Goal: Information Seeking & Learning: Learn about a topic

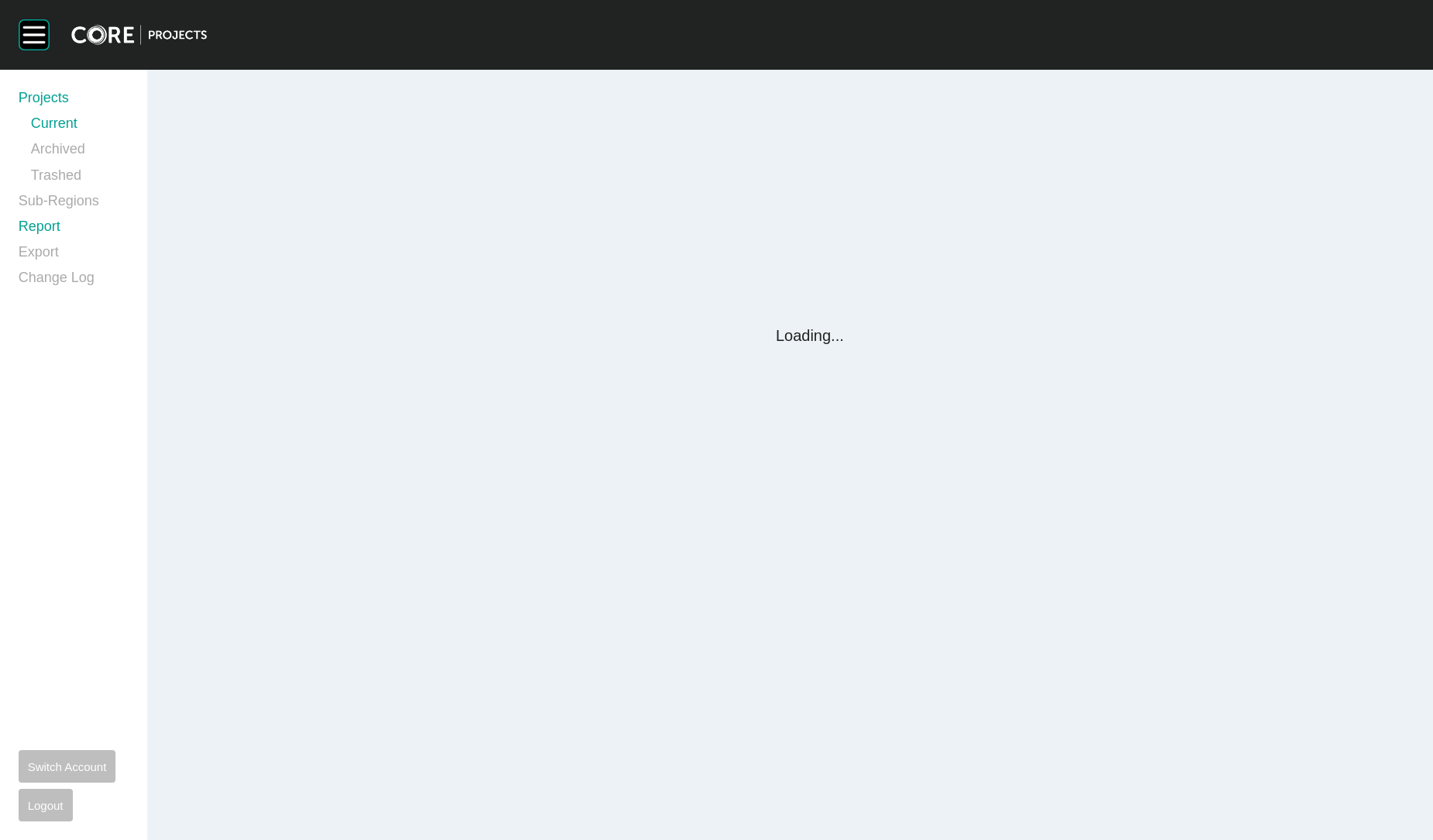
click at [38, 225] on link "Report" at bounding box center [73, 229] width 110 height 26
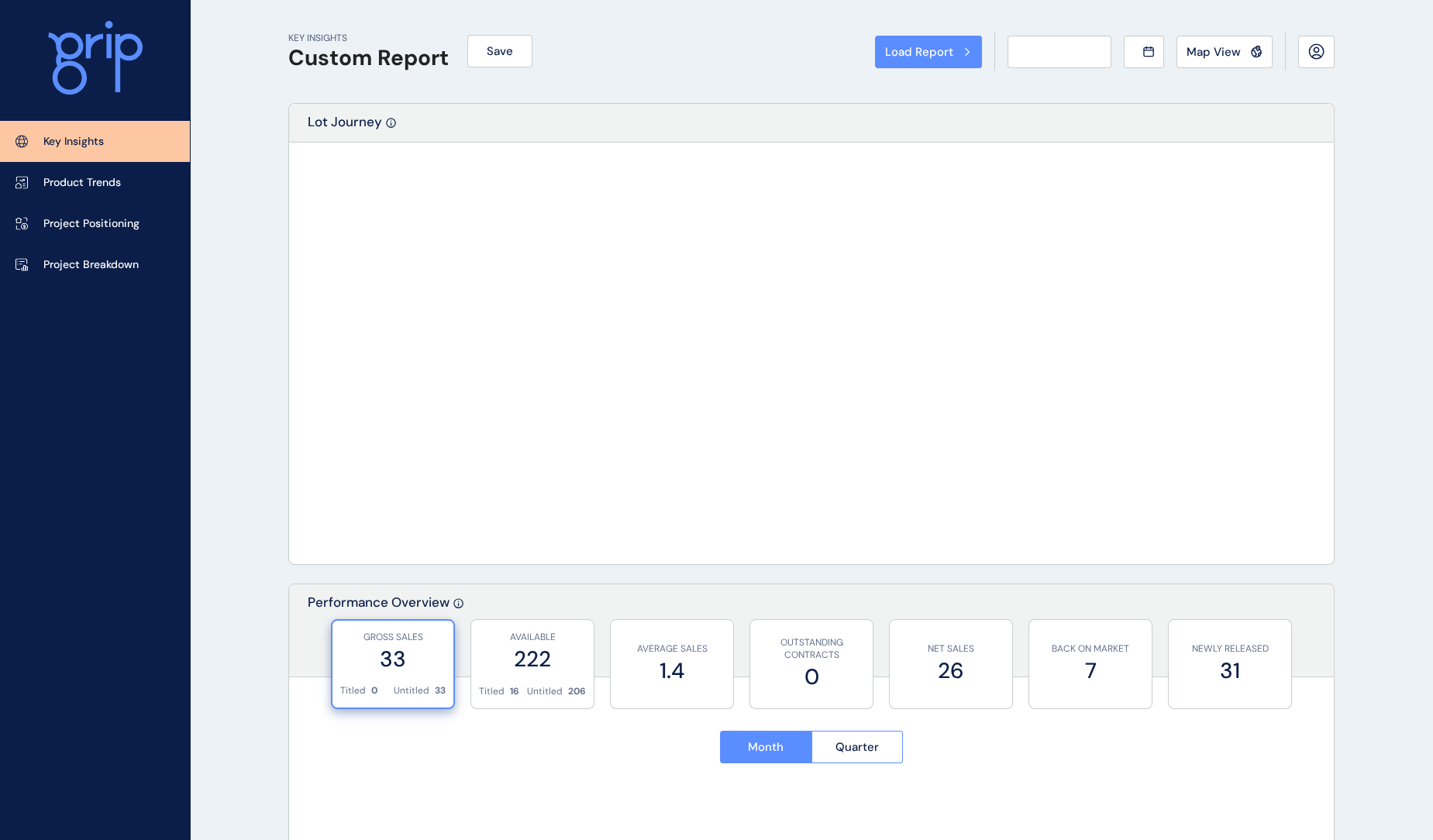
drag, startPoint x: 38, startPoint y: 225, endPoint x: 954, endPoint y: 248, distance: 916.3
click at [45, 228] on div "Load Report Select from a previously saved report or search for a subregion bel…" at bounding box center [716, 420] width 1433 height 840
click at [47, 227] on div "Load Report Select from a previously saved report or search for a subregion bel…" at bounding box center [716, 420] width 1433 height 840
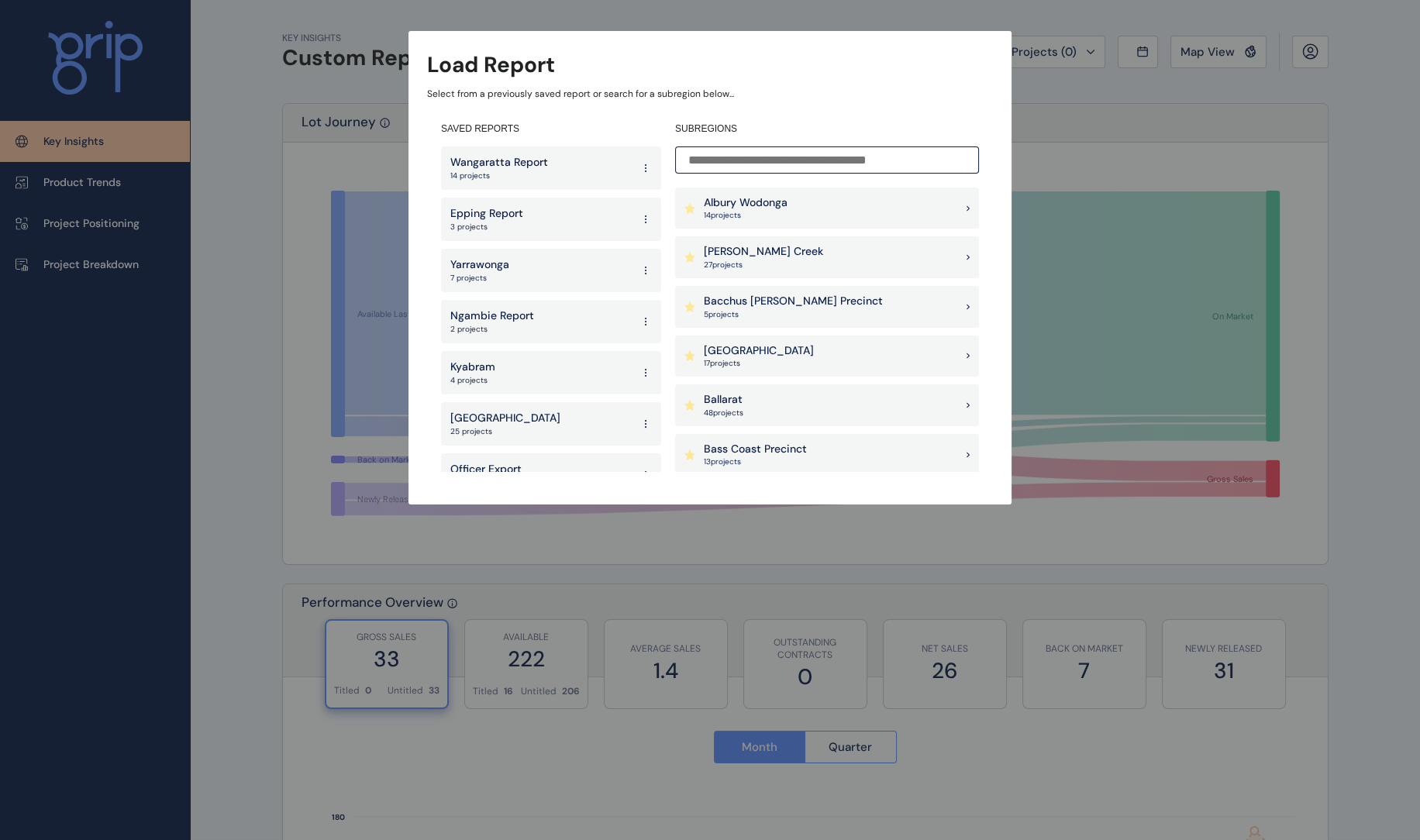
click at [830, 162] on input at bounding box center [827, 160] width 304 height 27
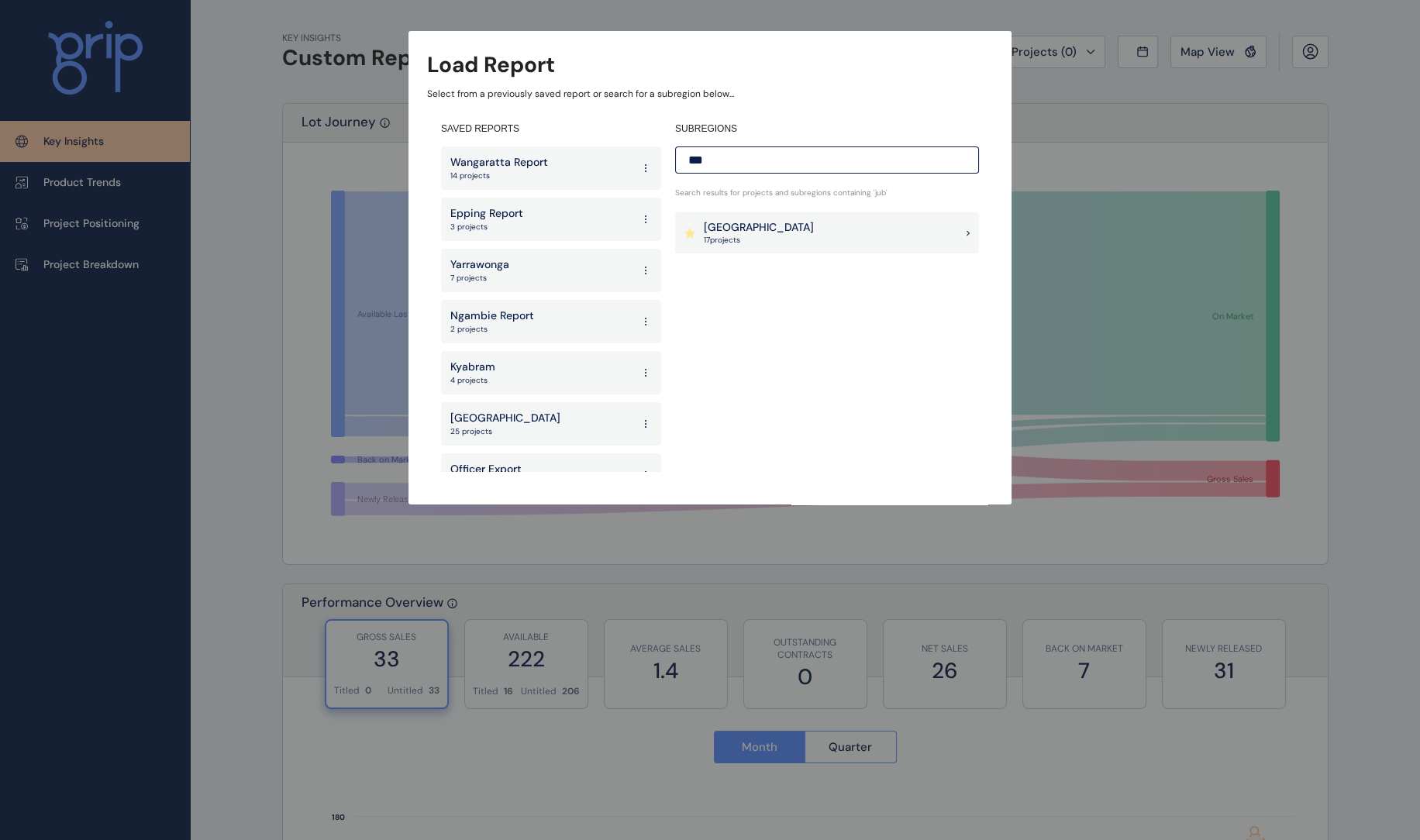
type input "***"
click at [808, 225] on p "[GEOGRAPHIC_DATA]" at bounding box center [759, 227] width 110 height 15
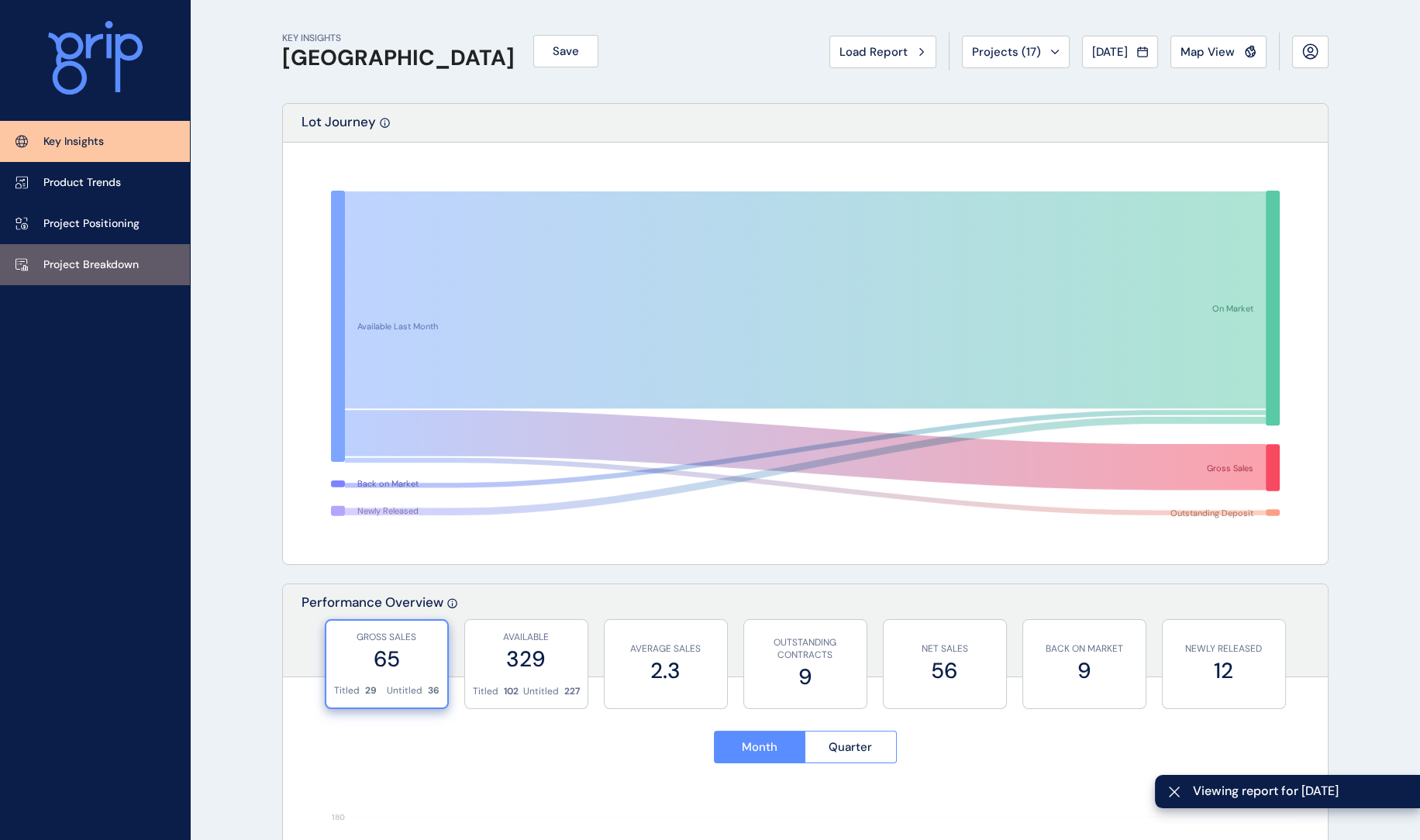
click at [115, 265] on p "Project Breakdown" at bounding box center [90, 264] width 95 height 15
